Goal: Check status: Check status

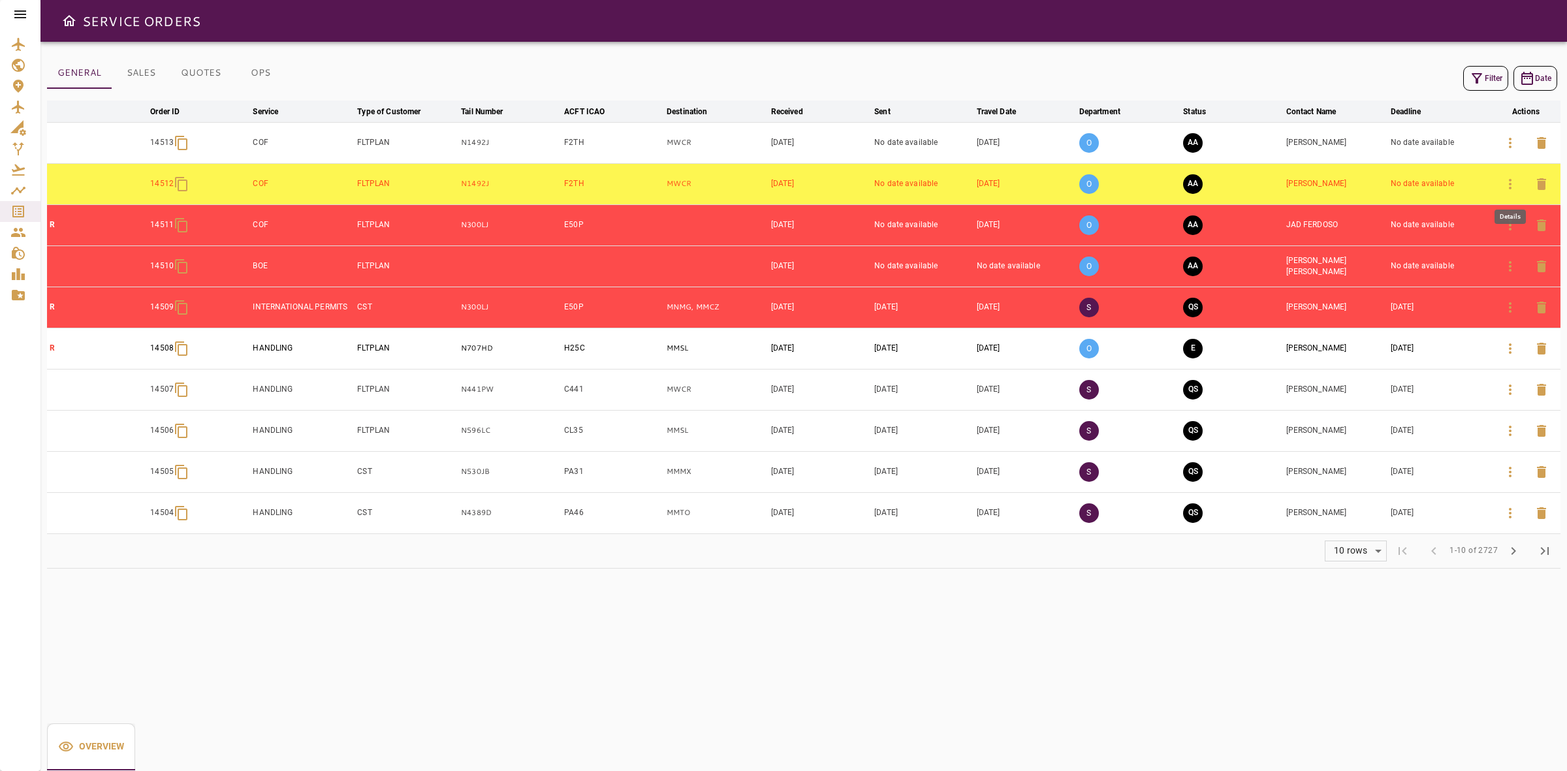
click at [1502, 185] on icon "button" at bounding box center [1510, 184] width 16 height 16
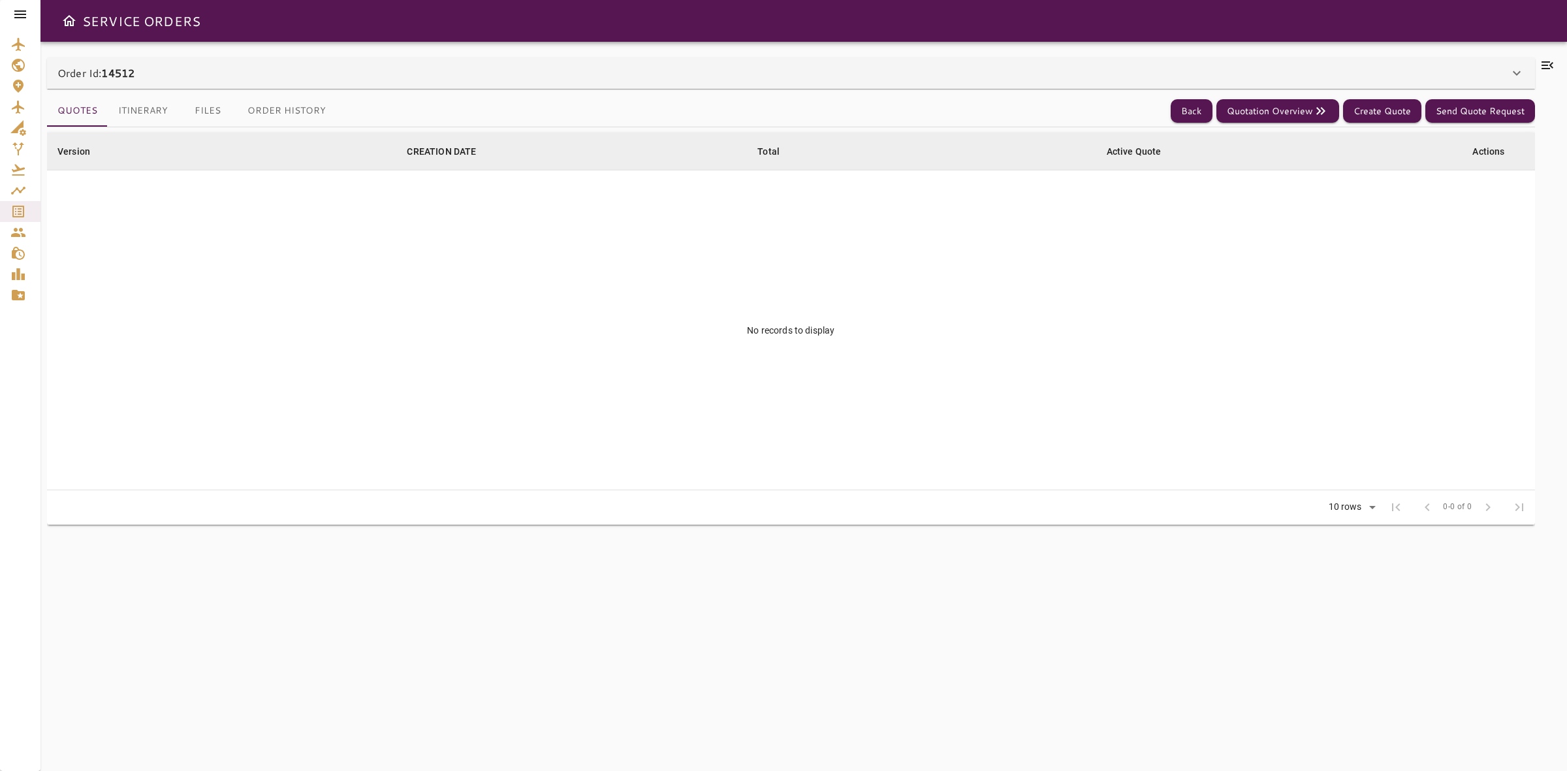
click at [428, 76] on div "Order Id: 14512" at bounding box center [783, 73] width 1452 height 16
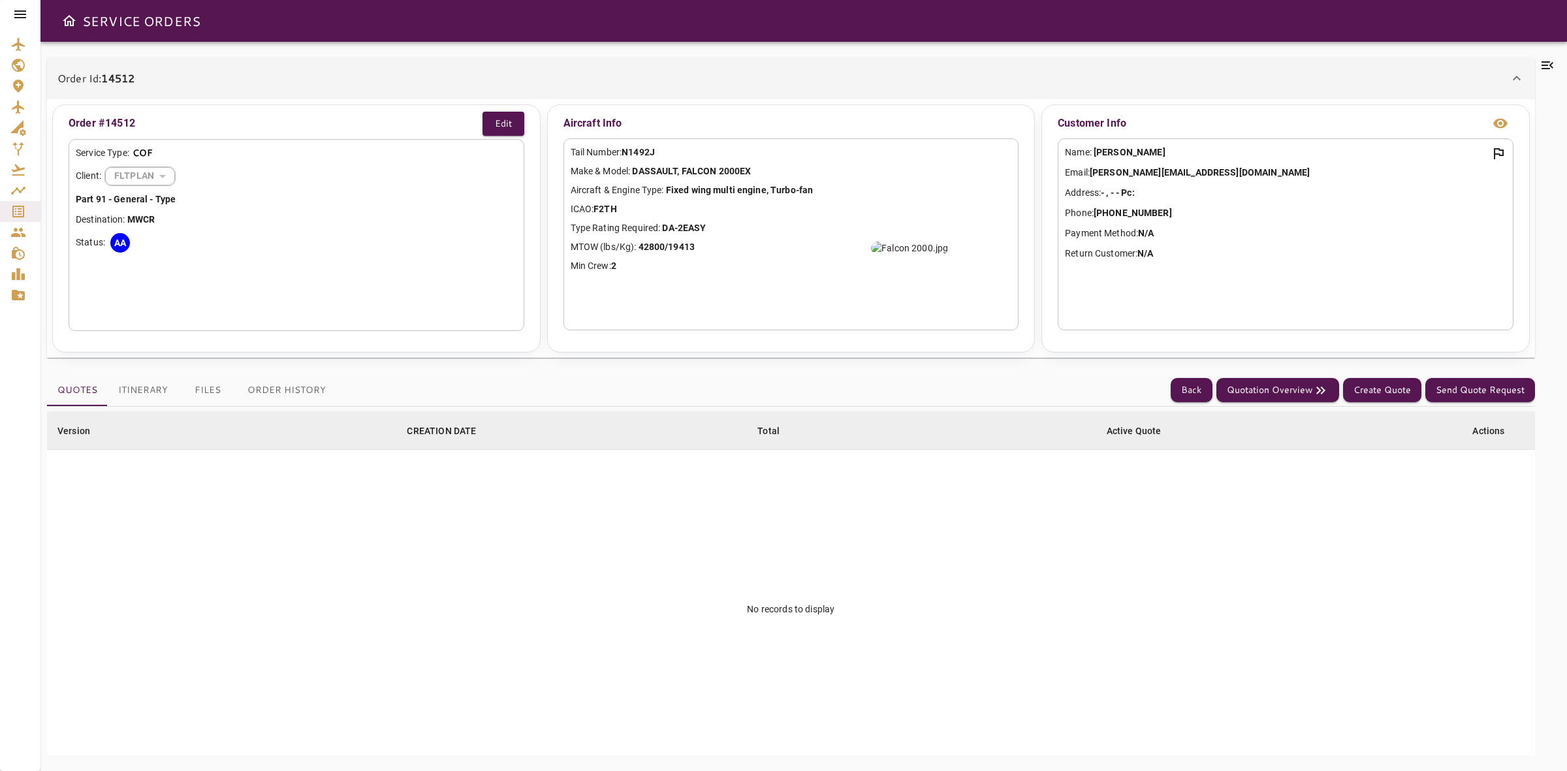
click at [259, 392] on button "Order History" at bounding box center [286, 390] width 99 height 31
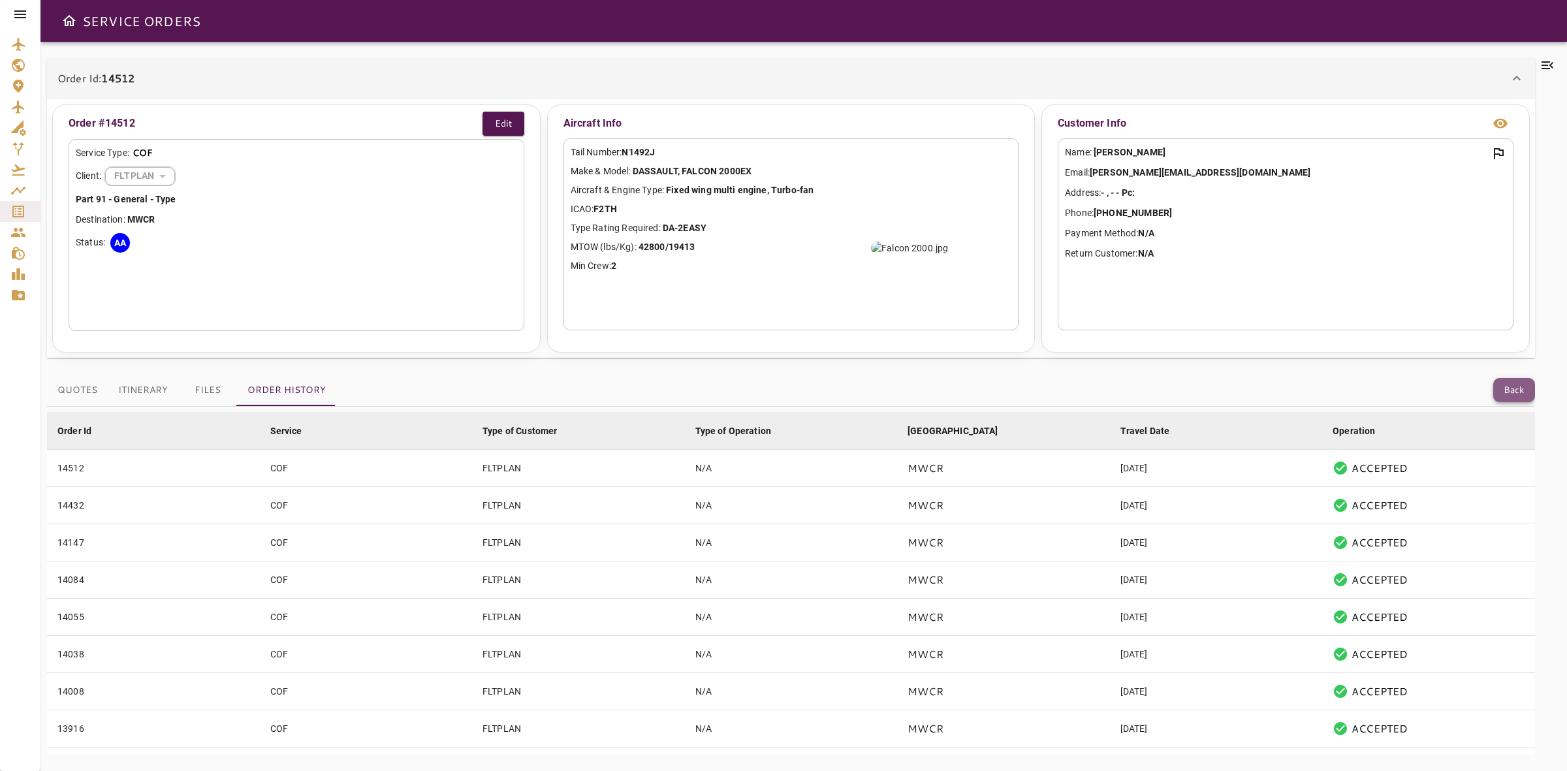
click at [1499, 384] on button "Back" at bounding box center [1514, 390] width 42 height 24
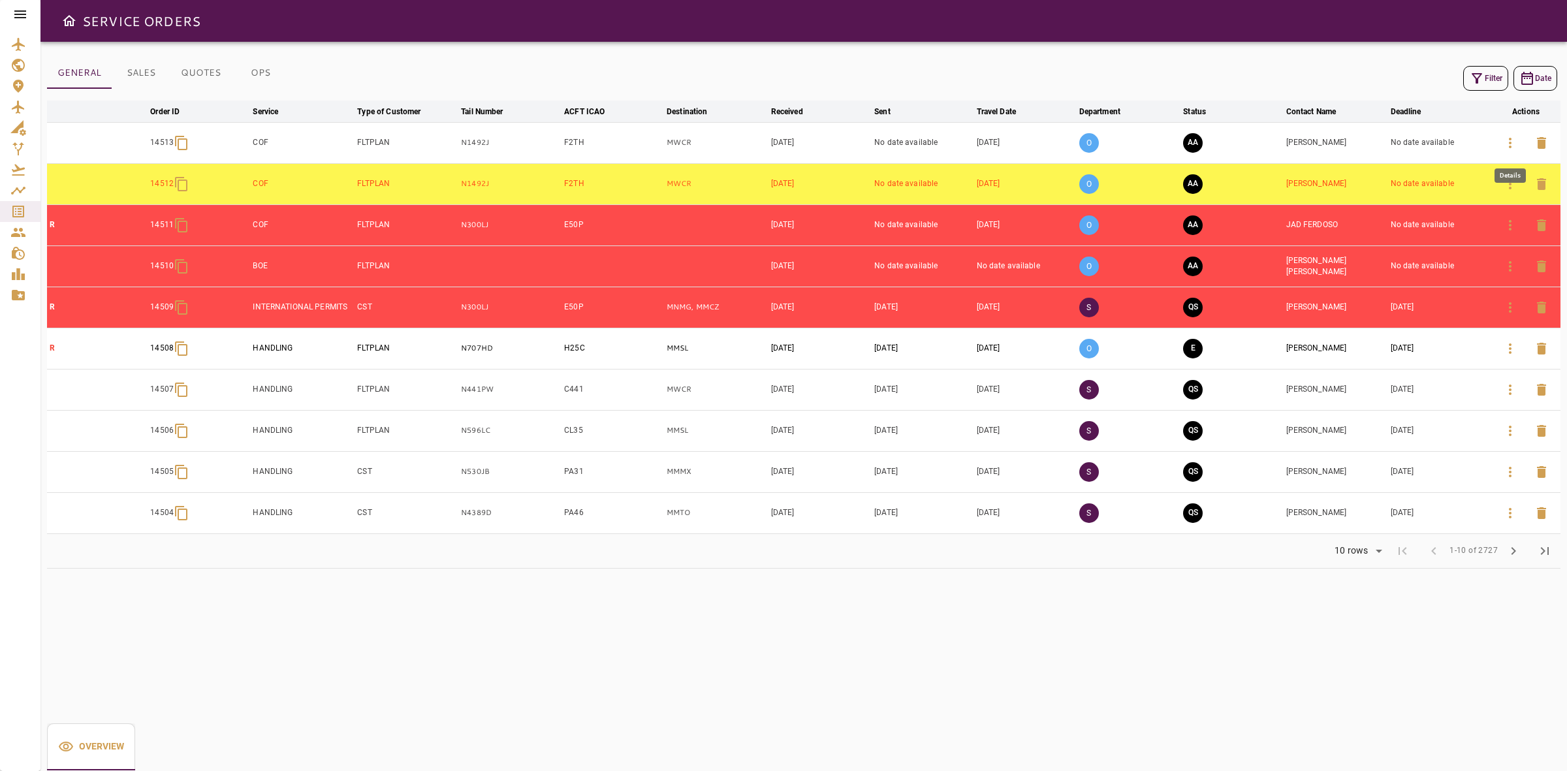
click at [1509, 139] on icon "button" at bounding box center [1510, 143] width 3 height 10
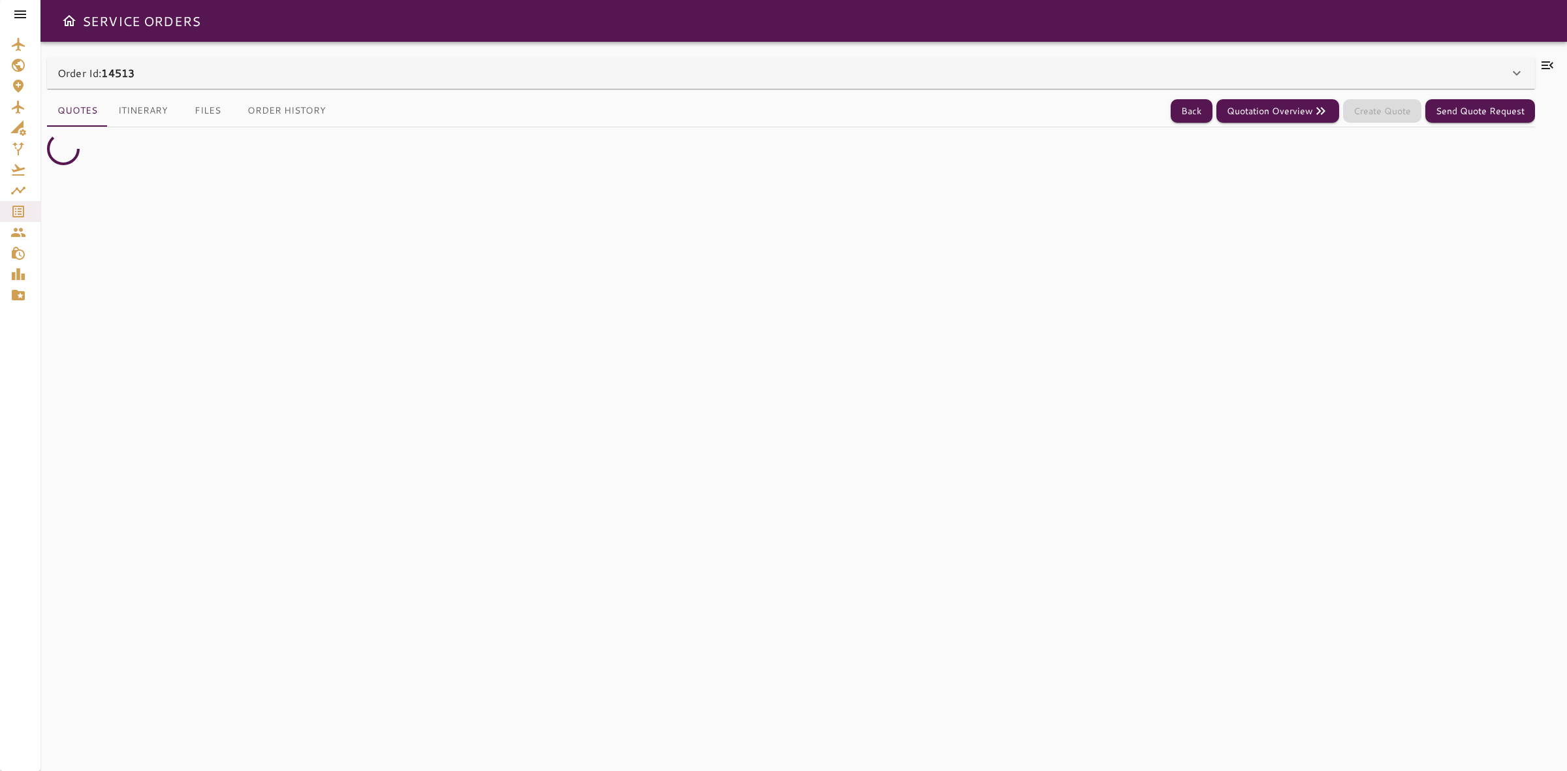
drag, startPoint x: 870, startPoint y: 89, endPoint x: 868, endPoint y: 78, distance: 10.5
click at [868, 78] on div "Order Id: 14513" at bounding box center [783, 73] width 1452 height 16
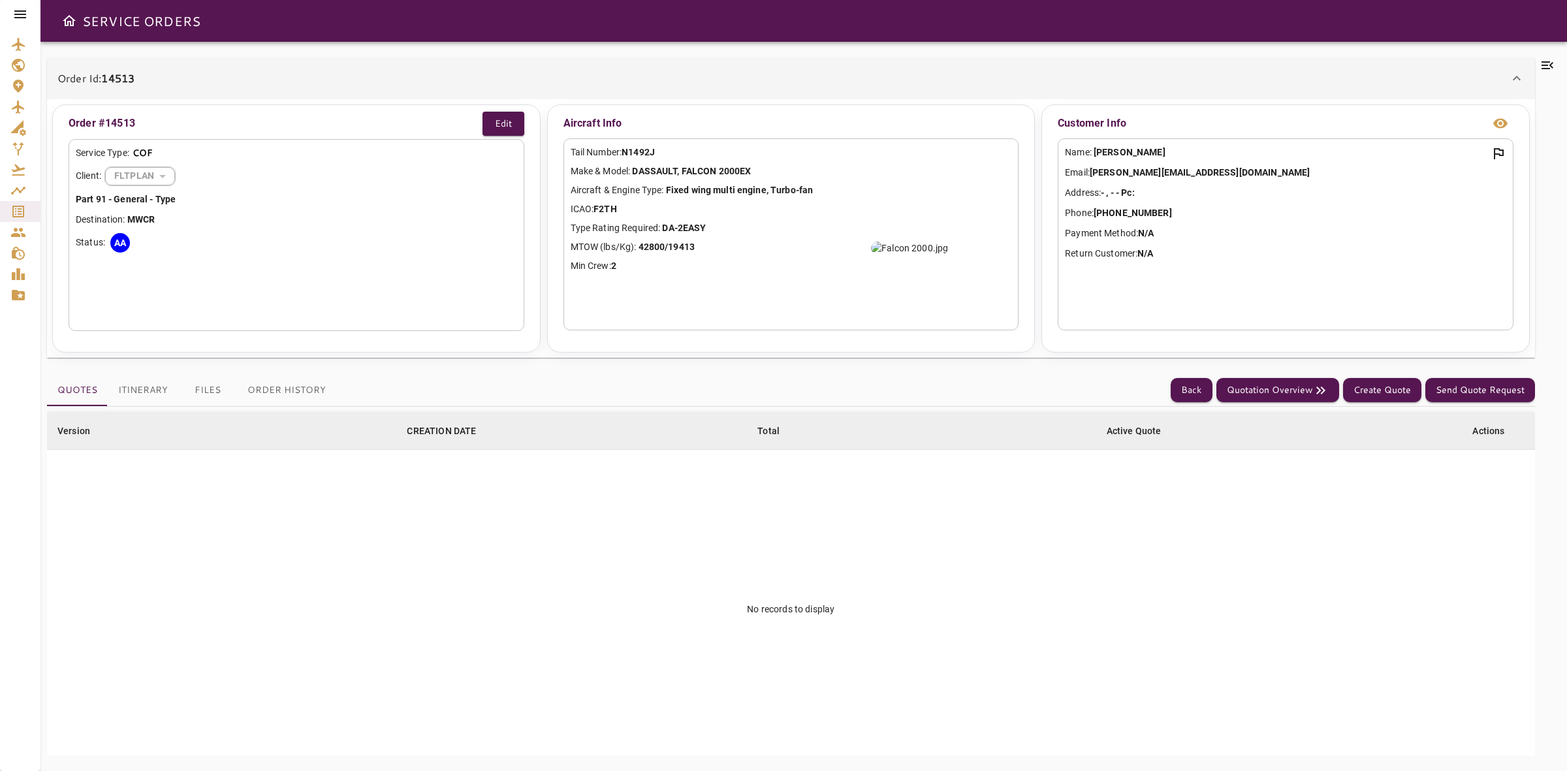
click at [304, 395] on button "Order History" at bounding box center [286, 390] width 99 height 31
